Goal: Find specific page/section: Find specific page/section

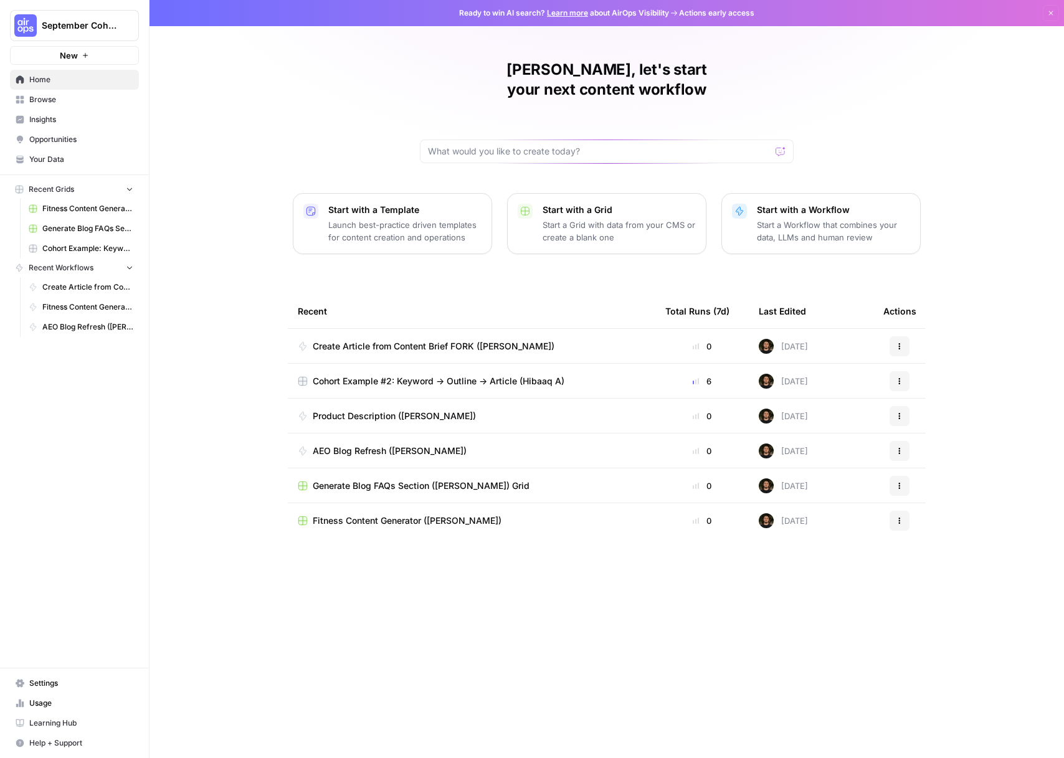
click at [49, 160] on span "Your Data" at bounding box center [81, 159] width 104 height 11
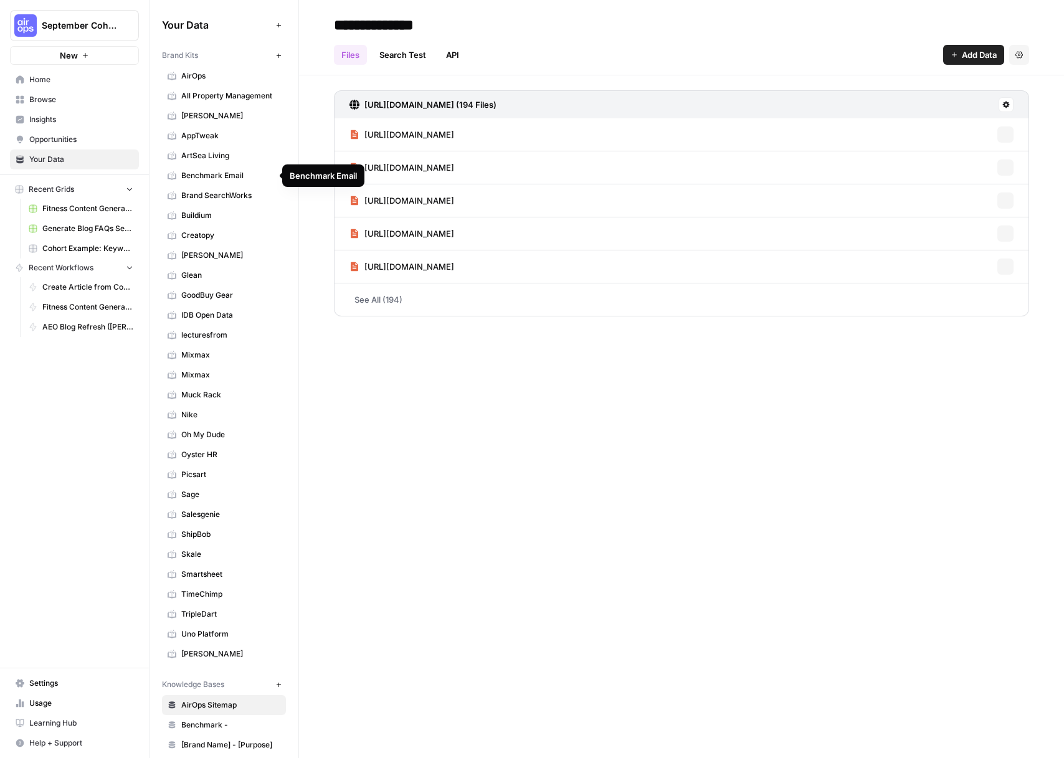
scroll to position [2, 0]
